Goal: Task Accomplishment & Management: Manage account settings

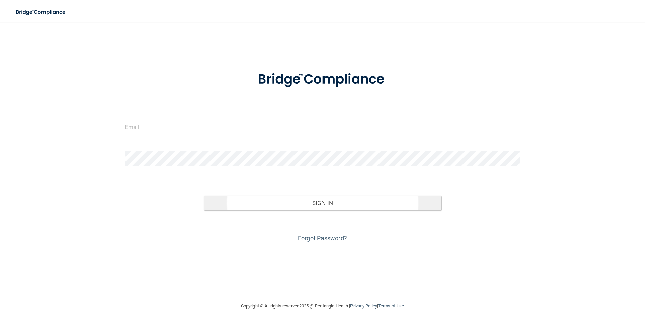
type input "[EMAIL_ADDRESS][DOMAIN_NAME]"
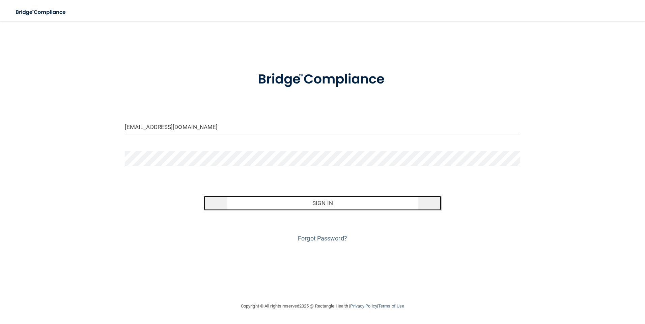
click at [363, 198] on button "Sign In" at bounding box center [322, 203] width 237 height 15
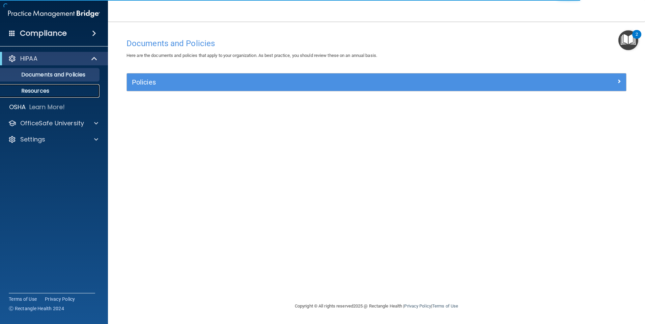
click at [72, 85] on link "Resources" at bounding box center [46, 90] width 106 height 13
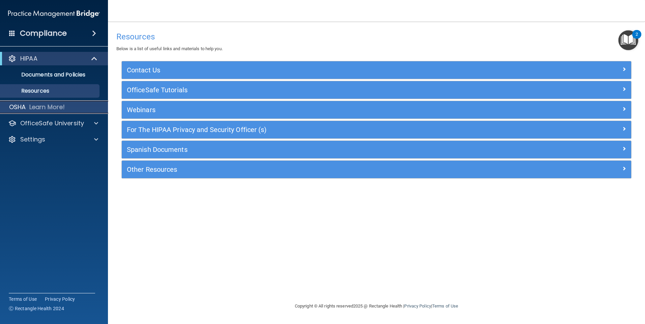
click at [71, 104] on div "OSHA Learn More!" at bounding box center [54, 107] width 118 height 13
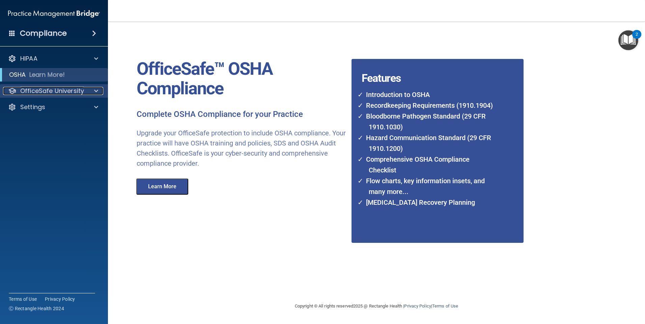
click at [85, 92] on div "OfficeSafe University" at bounding box center [45, 91] width 84 height 8
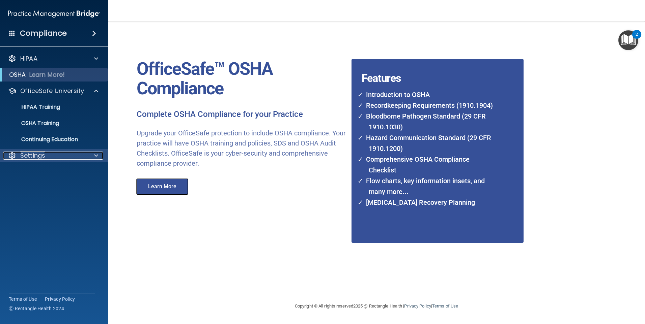
click at [39, 153] on p "Settings" at bounding box center [32, 156] width 25 height 8
click at [48, 37] on h4 "Compliance" at bounding box center [43, 33] width 47 height 9
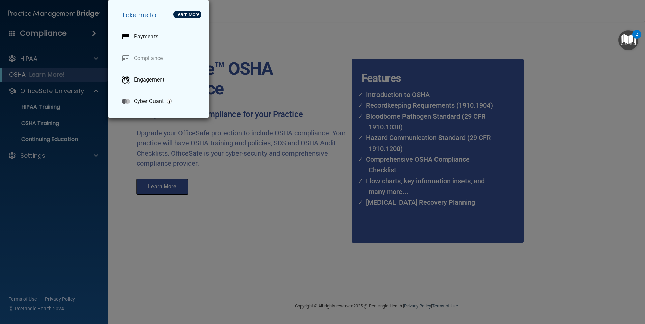
click at [40, 91] on div "Take me to: Payments Compliance Engagement Cyber Quant" at bounding box center [322, 162] width 645 height 324
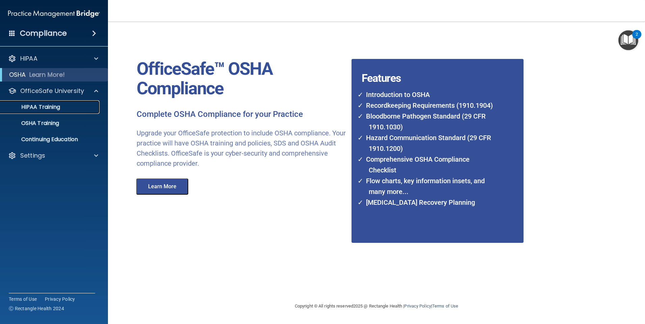
click at [34, 112] on link "HIPAA Training" at bounding box center [46, 107] width 106 height 13
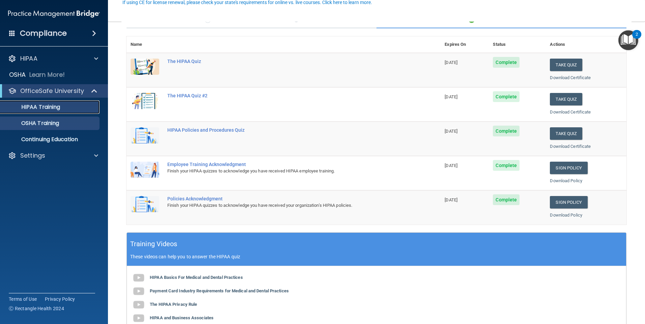
scroll to position [66, 0]
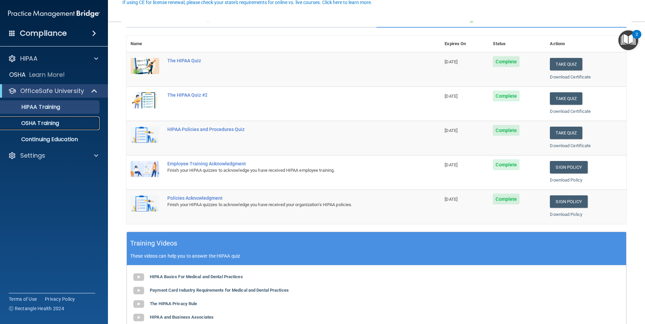
click at [37, 120] on p "OSHA Training" at bounding box center [31, 123] width 55 height 7
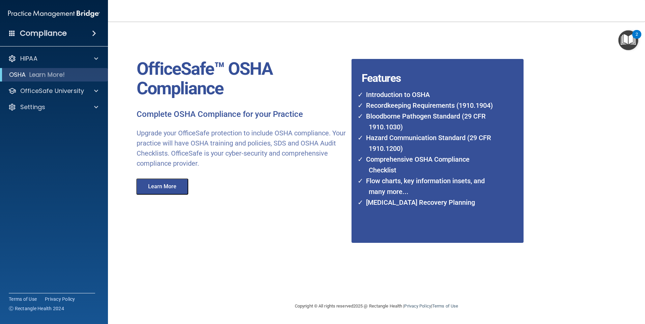
click at [180, 187] on button "Learn More" at bounding box center [162, 187] width 52 height 16
click at [81, 61] on div "HIPAA" at bounding box center [45, 59] width 84 height 8
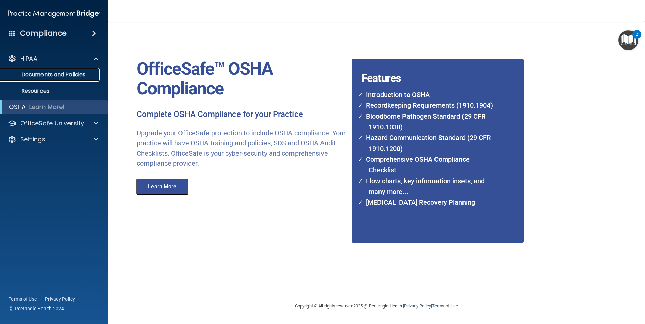
click at [73, 78] on p "Documents and Policies" at bounding box center [50, 75] width 92 height 7
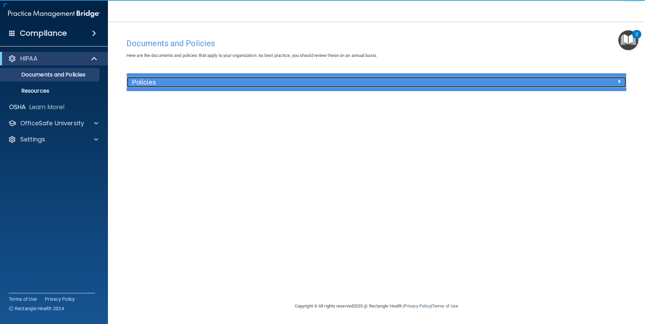
click at [154, 86] on h5 "Policies" at bounding box center [314, 82] width 364 height 7
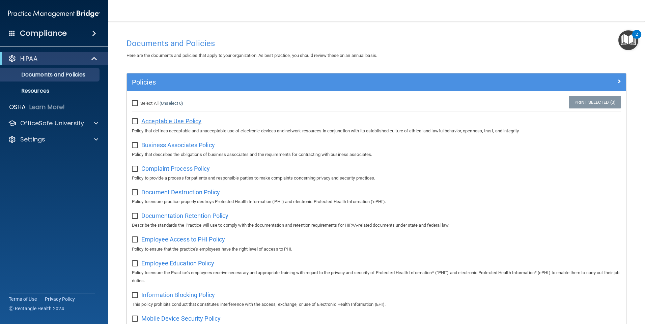
click at [167, 121] on span "Acceptable Use Policy" at bounding box center [171, 121] width 60 height 7
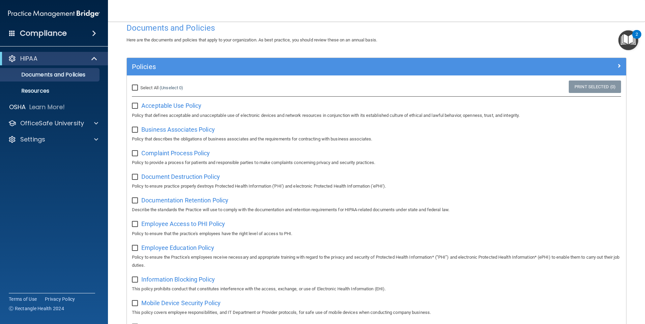
scroll to position [15, 0]
click at [138, 87] on input "Select All (Unselect 0) Unselect All" at bounding box center [136, 88] width 8 height 5
checkbox input "true"
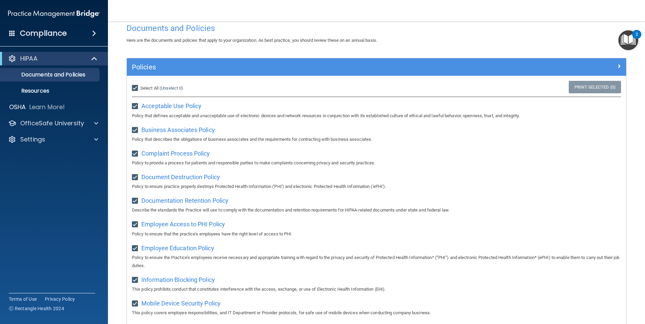
checkbox input "true"
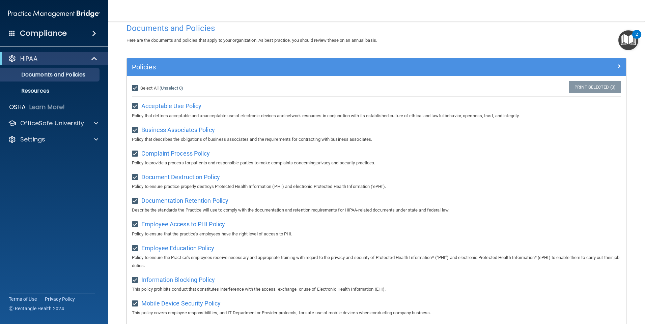
checkbox input "true"
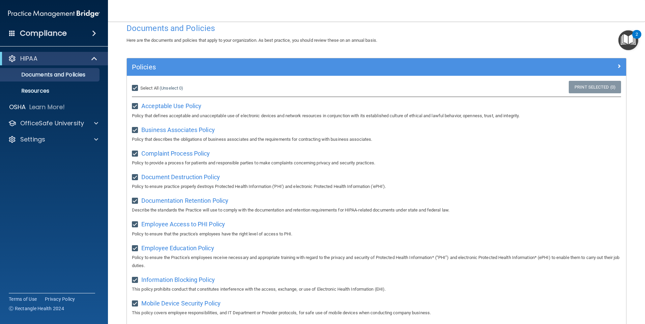
checkbox input "true"
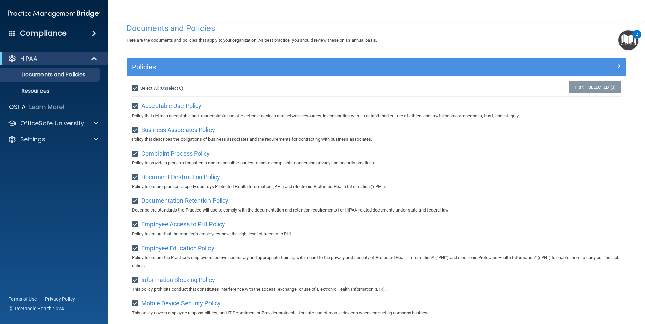
checkbox input "true"
click at [567, 86] on link "Print Selected (21)" at bounding box center [593, 87] width 55 height 12
